Goal: Task Accomplishment & Management: Manage account settings

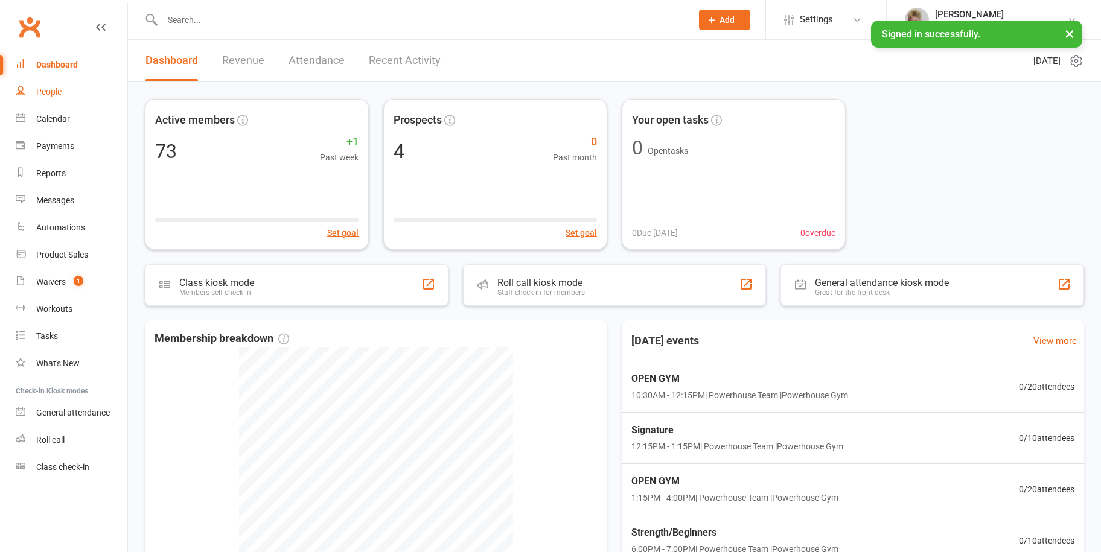
click at [49, 91] on div "People" at bounding box center [48, 92] width 25 height 10
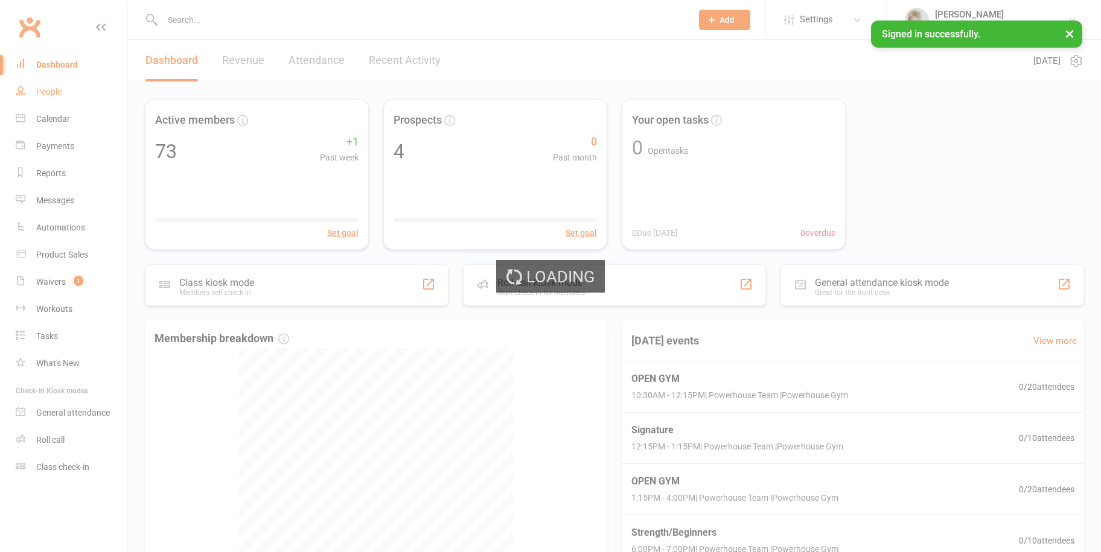
select select "100"
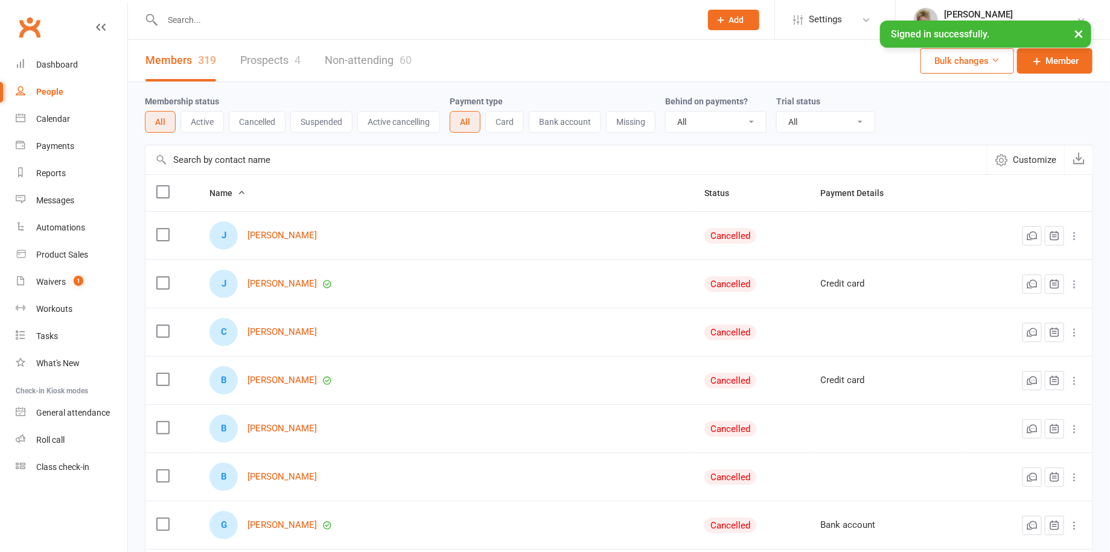
click at [238, 23] on input "text" at bounding box center [426, 19] width 534 height 17
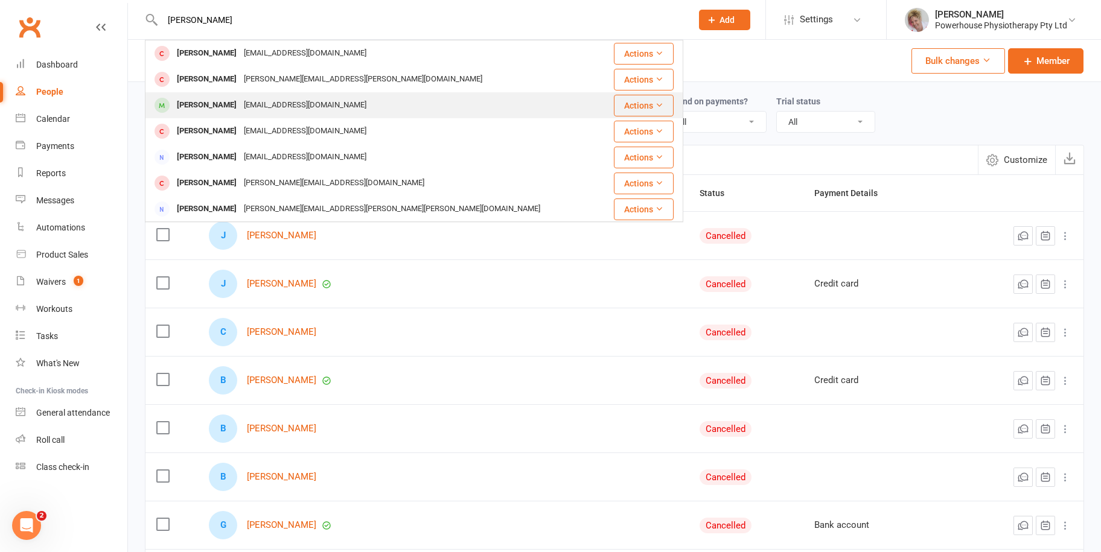
type input "[PERSON_NAME]"
click at [249, 106] on div "[EMAIL_ADDRESS][DOMAIN_NAME]" at bounding box center [305, 106] width 130 height 18
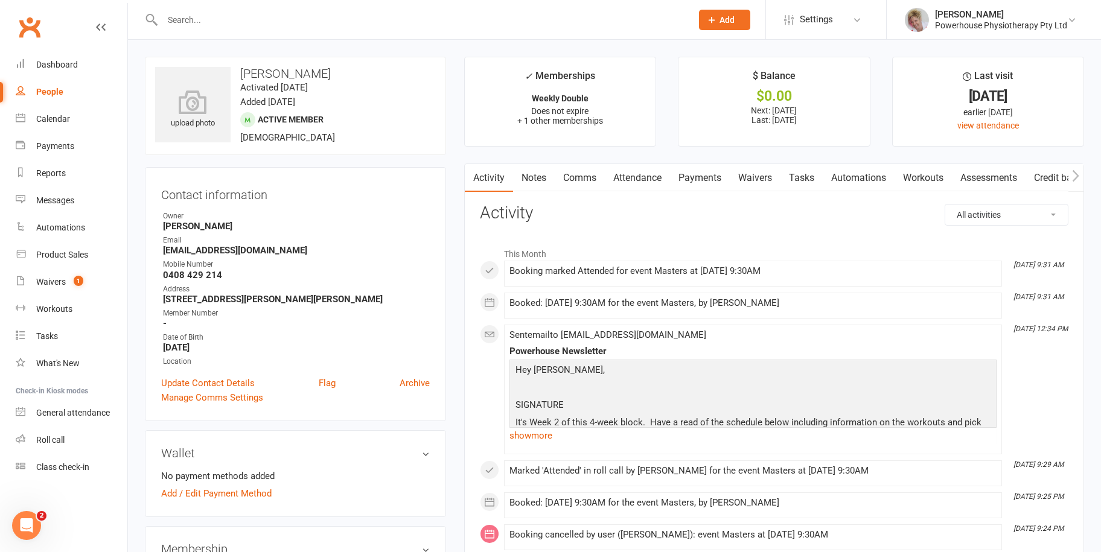
click at [716, 178] on link "Payments" at bounding box center [700, 178] width 60 height 28
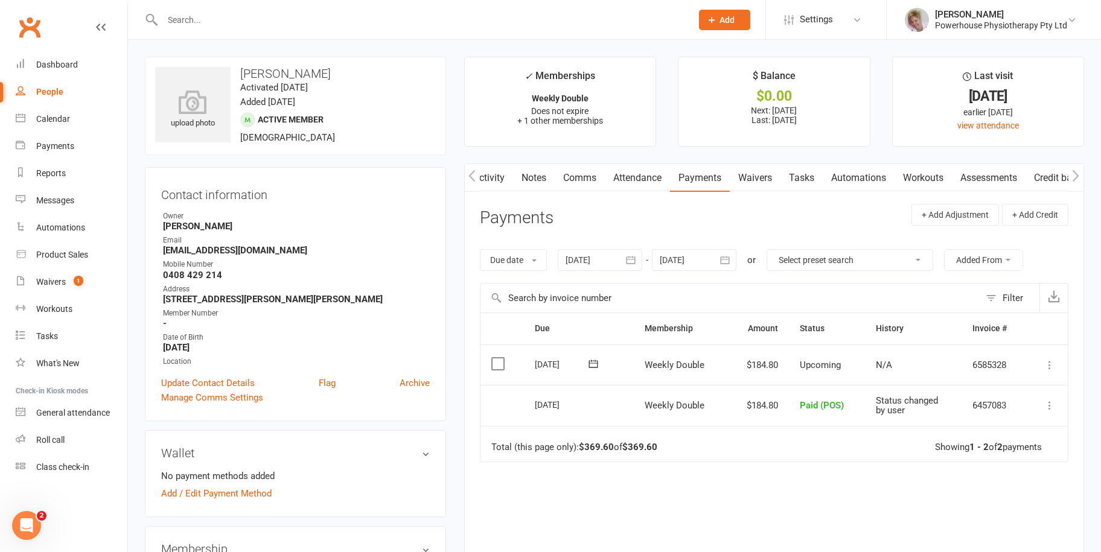
click at [1047, 364] on icon at bounding box center [1050, 365] width 12 height 12
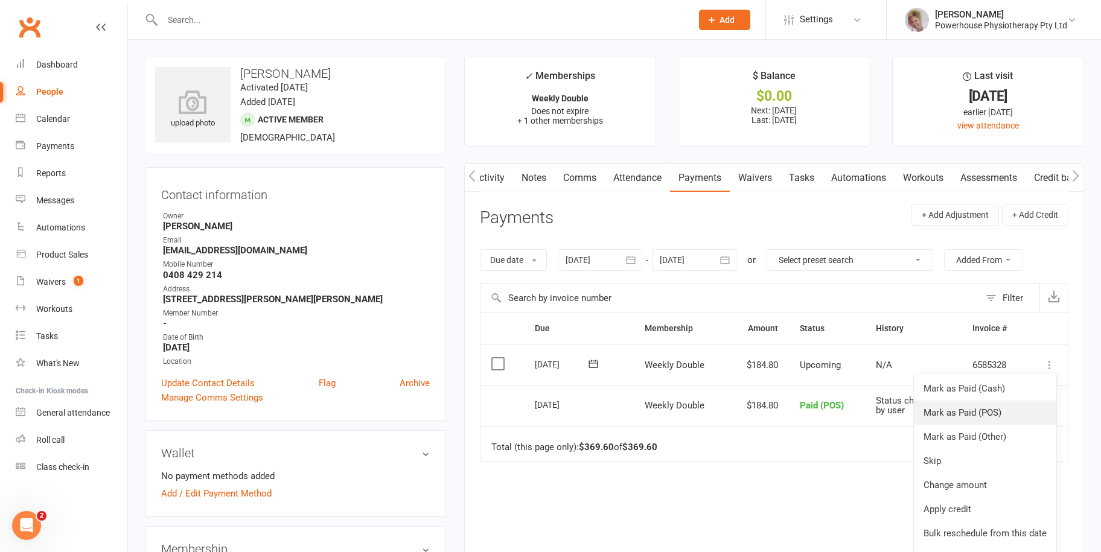
click at [986, 412] on link "Mark as Paid (POS)" at bounding box center [985, 413] width 142 height 24
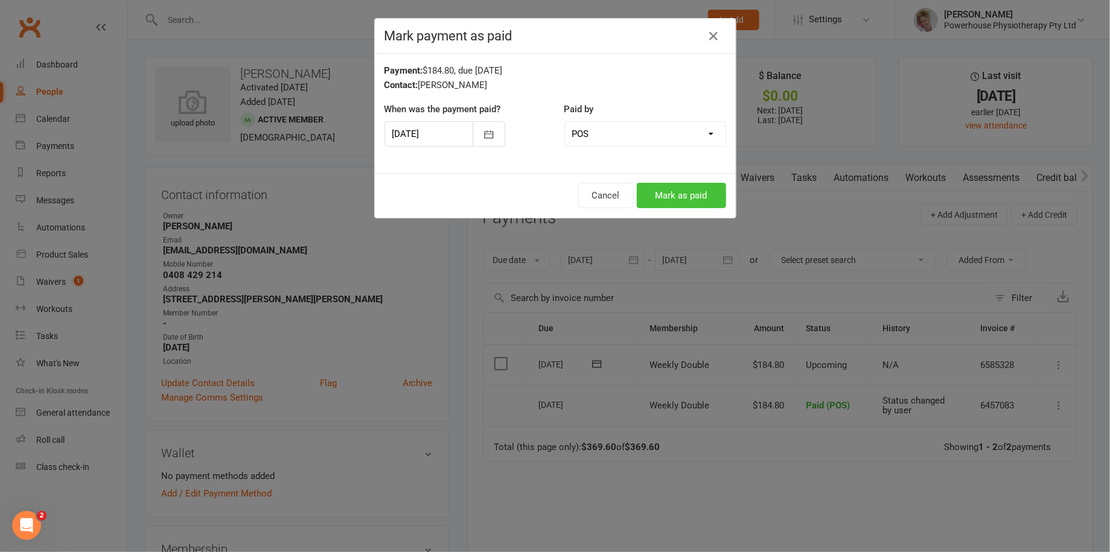
click at [694, 193] on button "Mark as paid" at bounding box center [681, 195] width 89 height 25
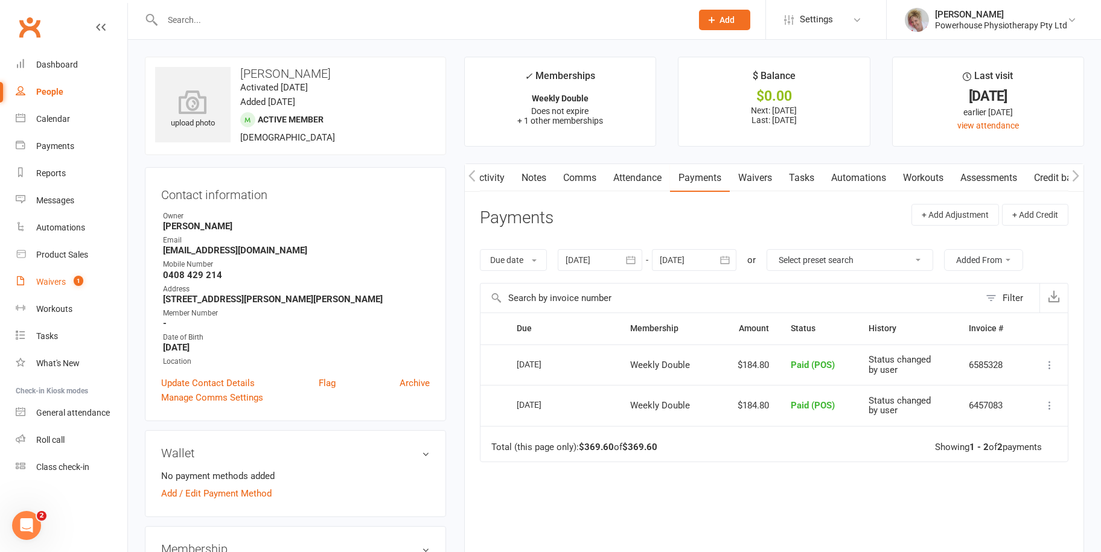
click at [49, 285] on div "Waivers" at bounding box center [51, 282] width 30 height 10
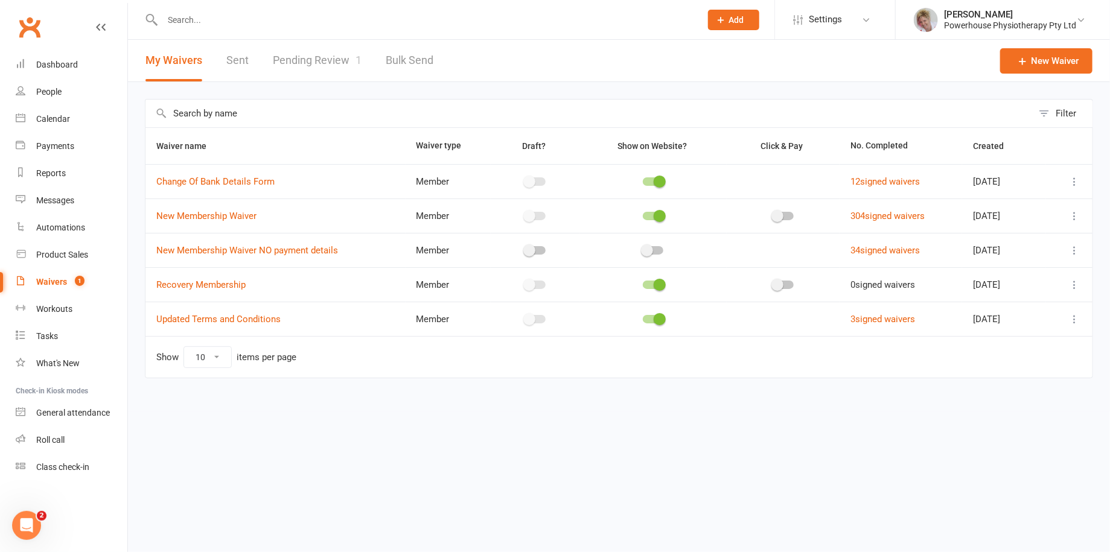
click at [291, 58] on link "Pending Review 1" at bounding box center [317, 61] width 89 height 42
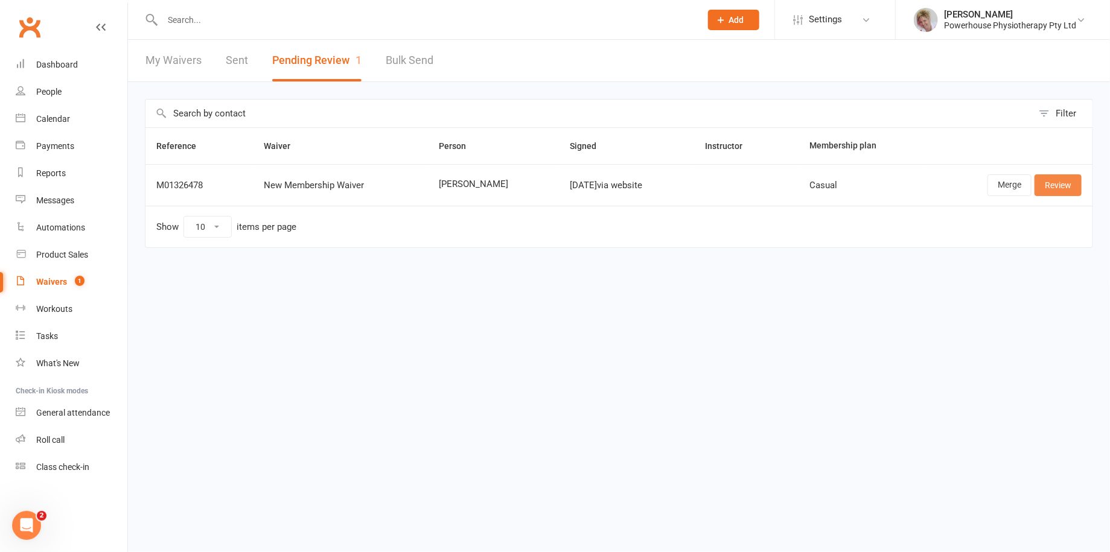
click at [1068, 185] on link "Review" at bounding box center [1058, 185] width 47 height 22
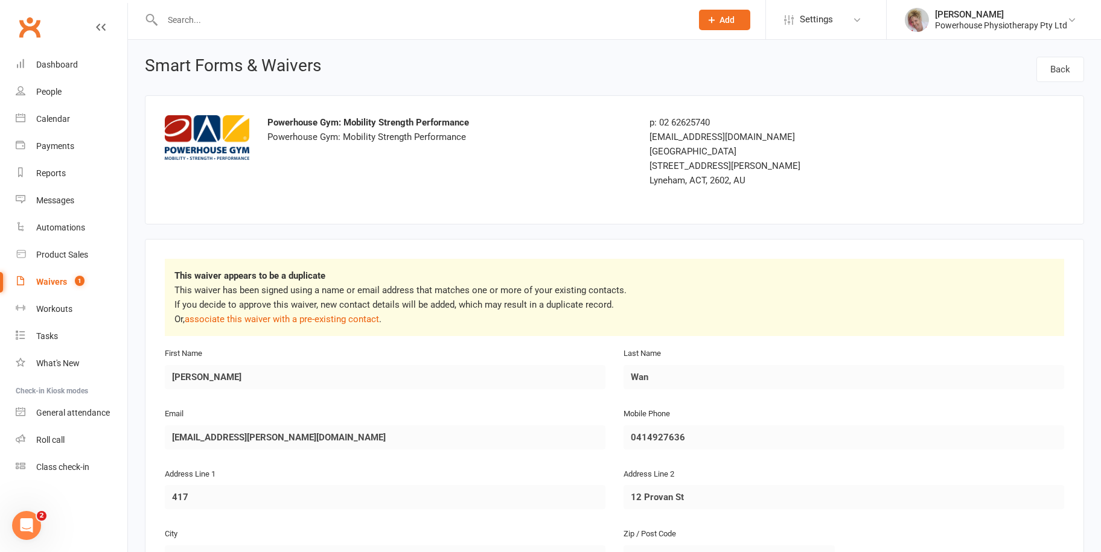
scroll to position [60, 0]
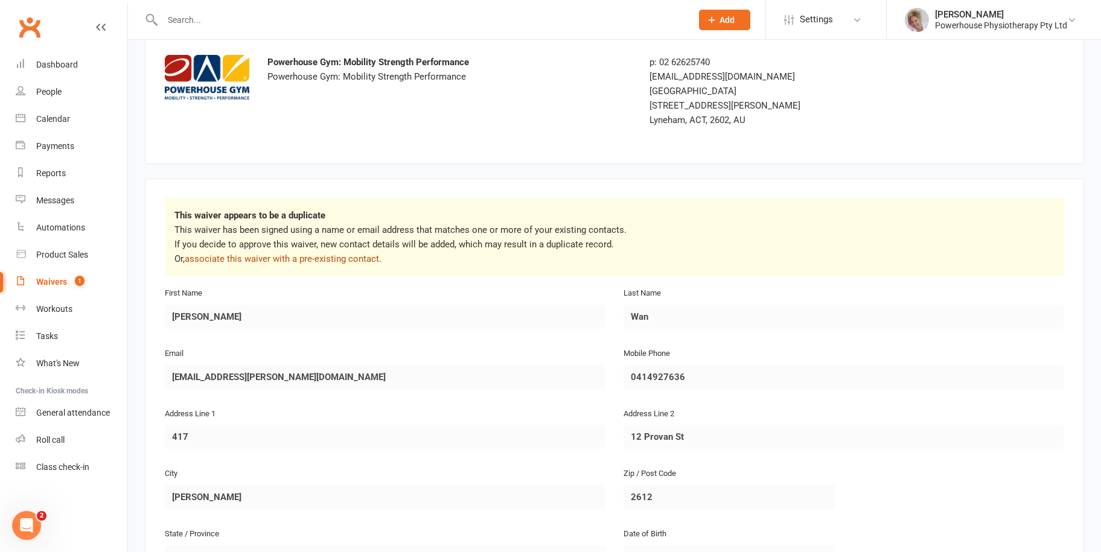
click at [296, 257] on link "associate this waiver with a pre-existing contact" at bounding box center [282, 258] width 194 height 11
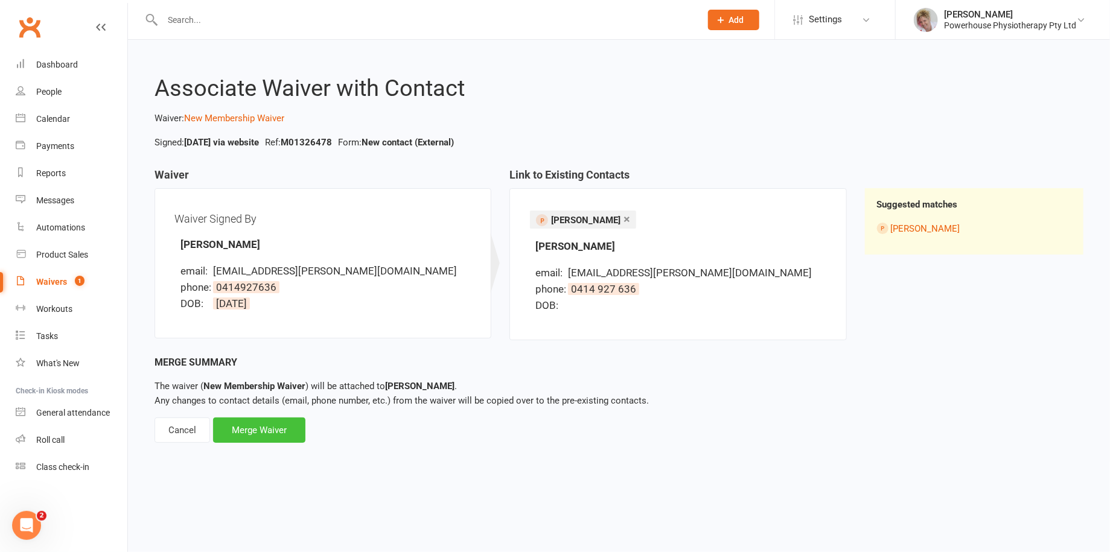
click at [267, 422] on div "Merge Waiver" at bounding box center [259, 430] width 92 height 25
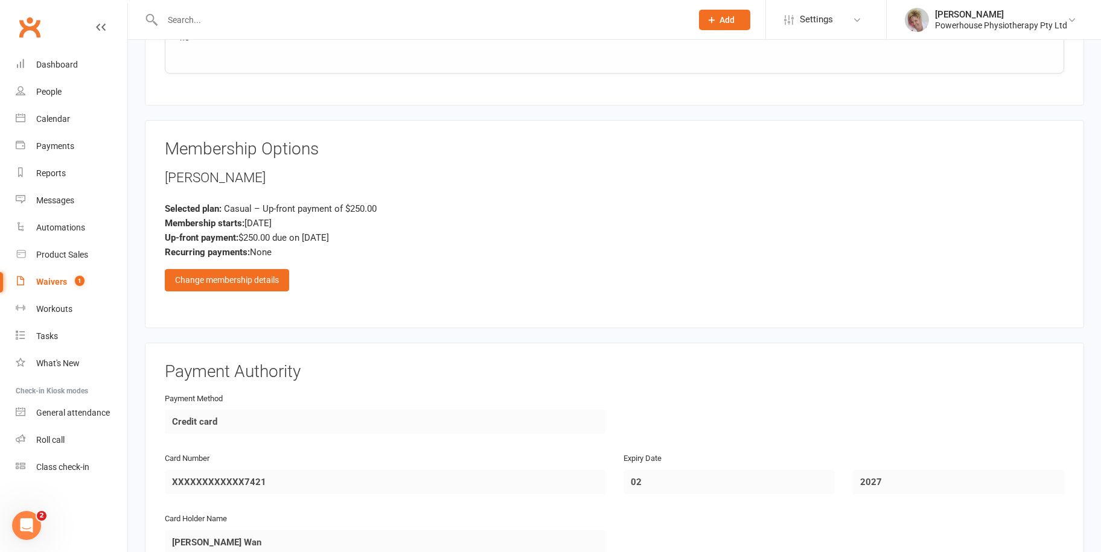
scroll to position [1538, 0]
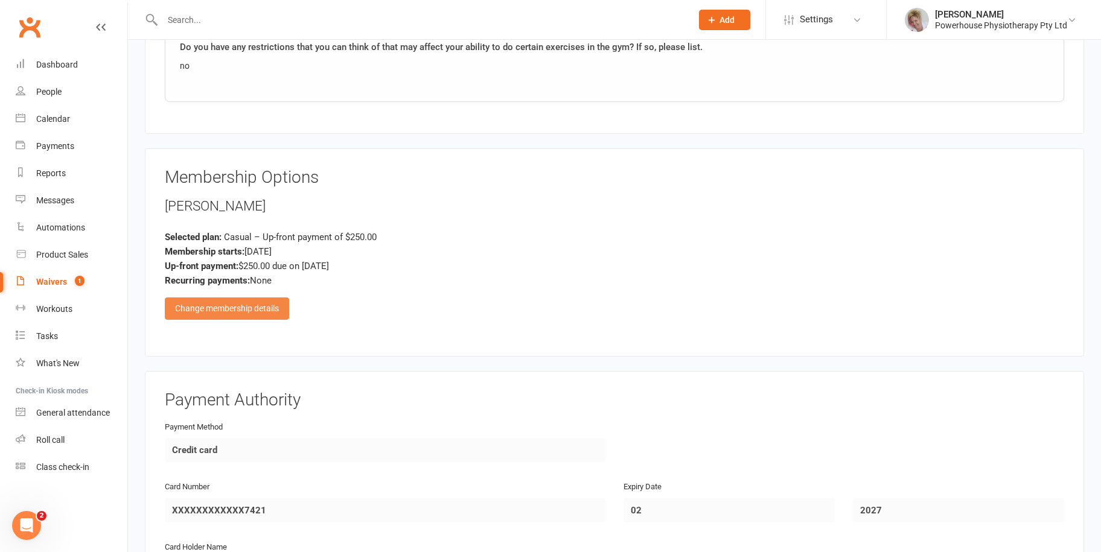
click at [235, 304] on div "Change membership details" at bounding box center [227, 309] width 124 height 22
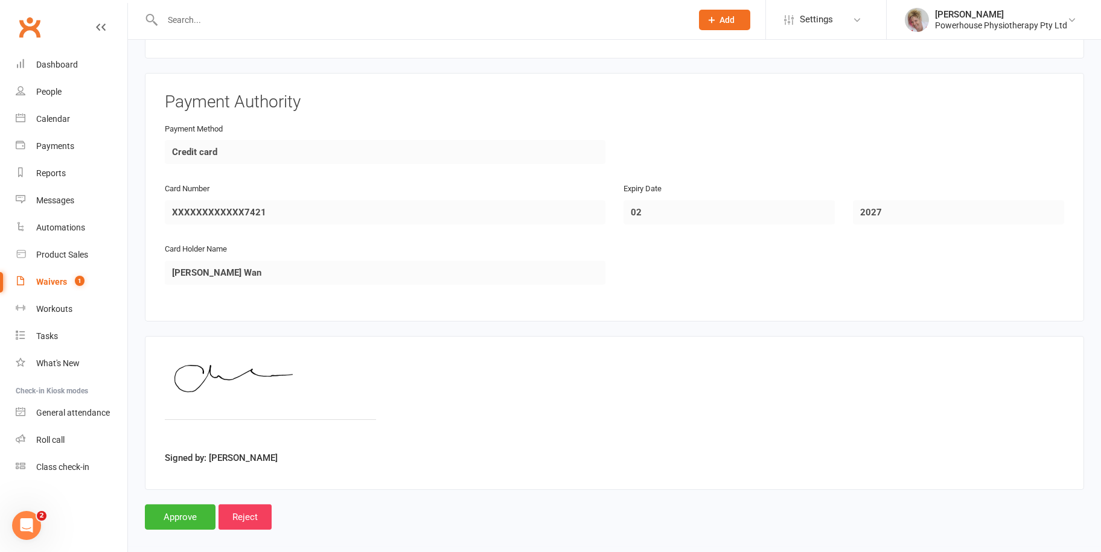
scroll to position [2633, 0]
click at [190, 506] on input "Approve" at bounding box center [180, 514] width 71 height 25
click at [167, 508] on input "Approve" at bounding box center [180, 514] width 71 height 25
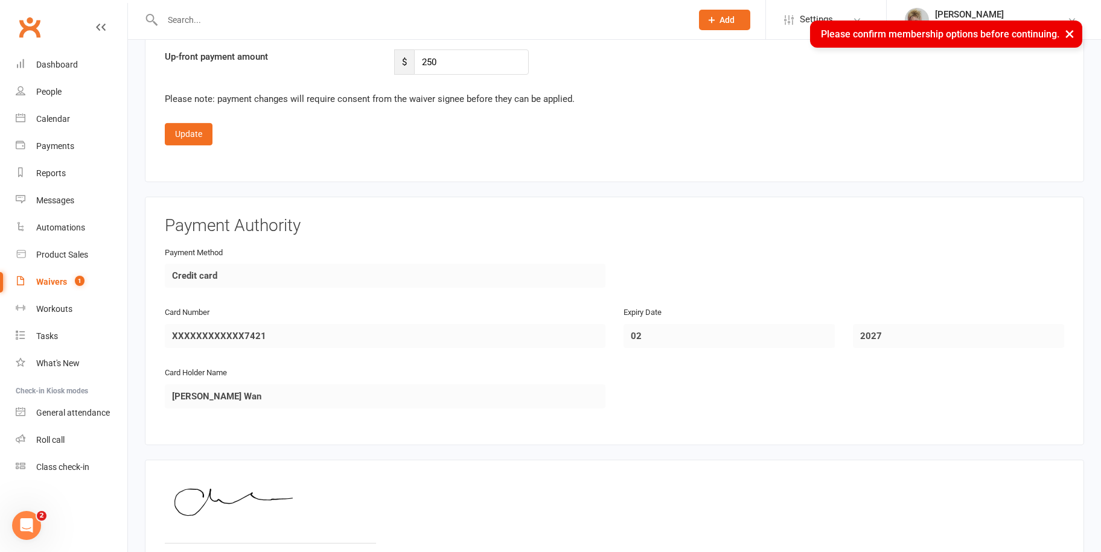
scroll to position [2331, 0]
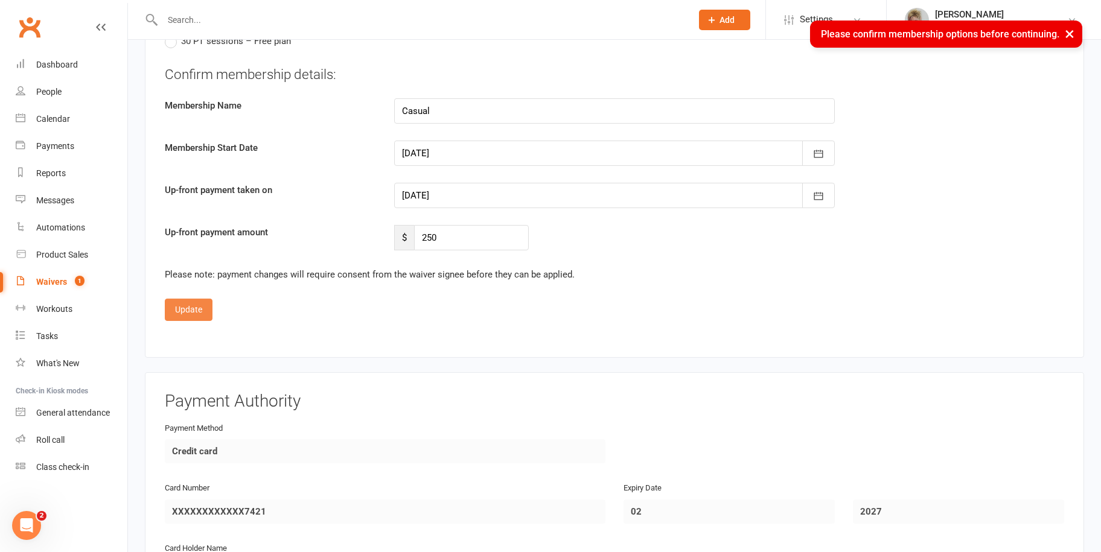
click at [189, 303] on button "Update" at bounding box center [189, 310] width 48 height 22
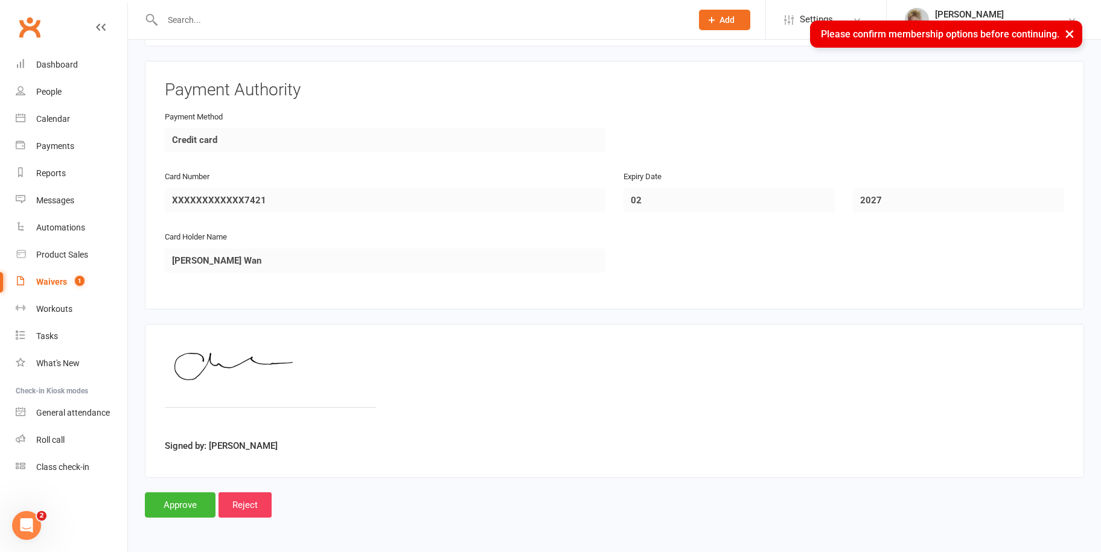
scroll to position [1840, 0]
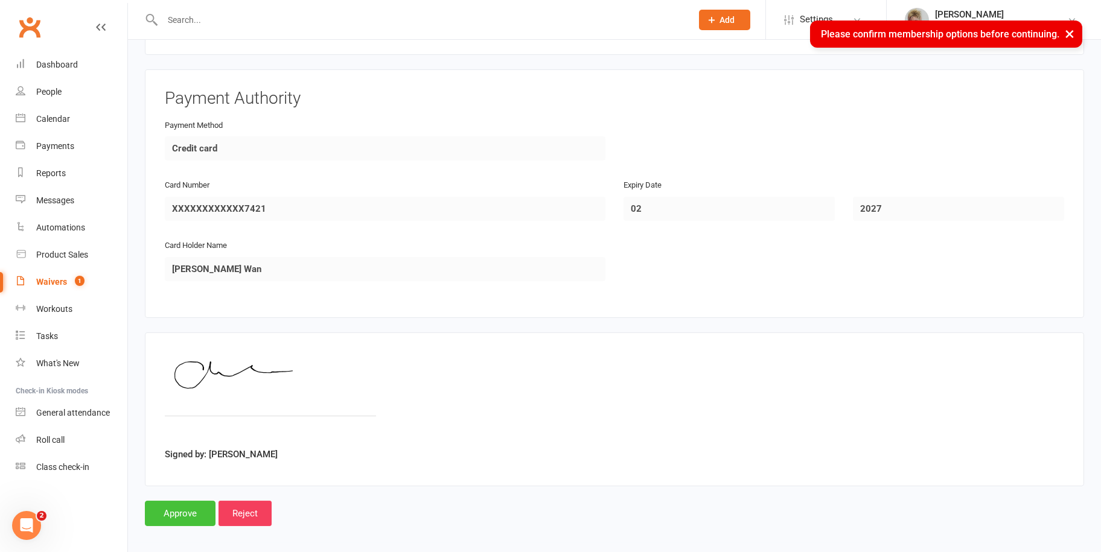
click at [177, 501] on input "Approve" at bounding box center [180, 513] width 71 height 25
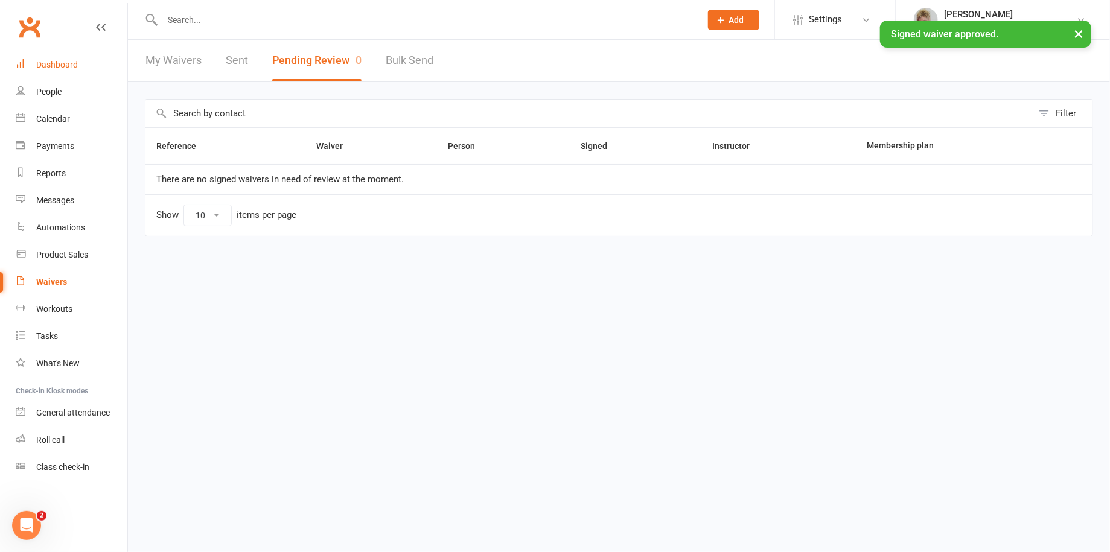
click at [66, 63] on div "Dashboard" at bounding box center [57, 65] width 42 height 10
